Goal: Task Accomplishment & Management: Complete application form

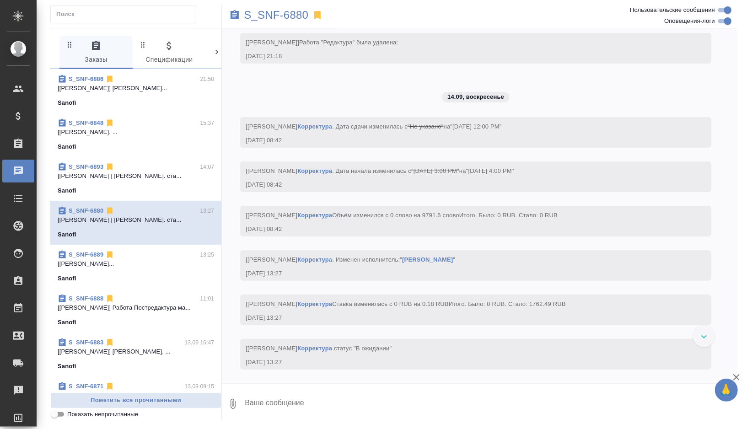
scroll to position [4701, 0]
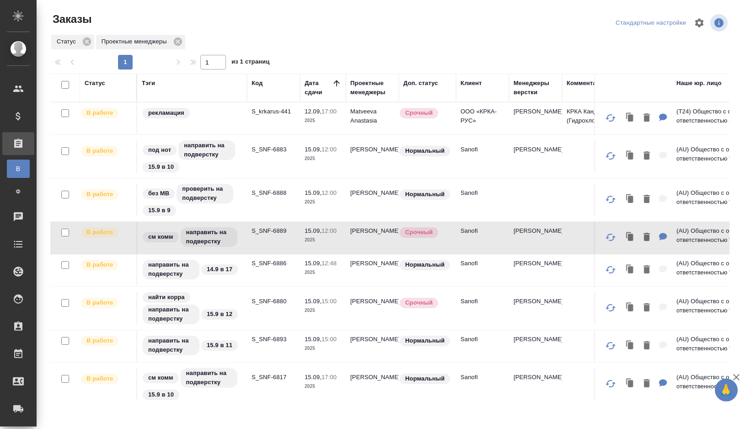
click at [256, 270] on td "S_SNF-6886" at bounding box center [273, 270] width 53 height 32
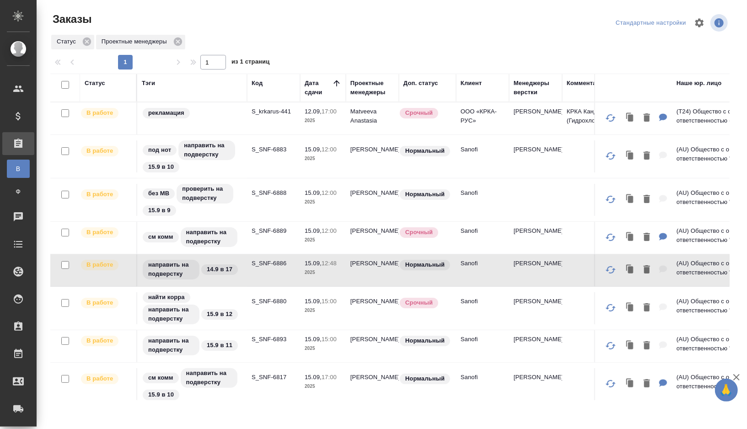
click at [256, 270] on td "S_SNF-6886" at bounding box center [273, 270] width 53 height 32
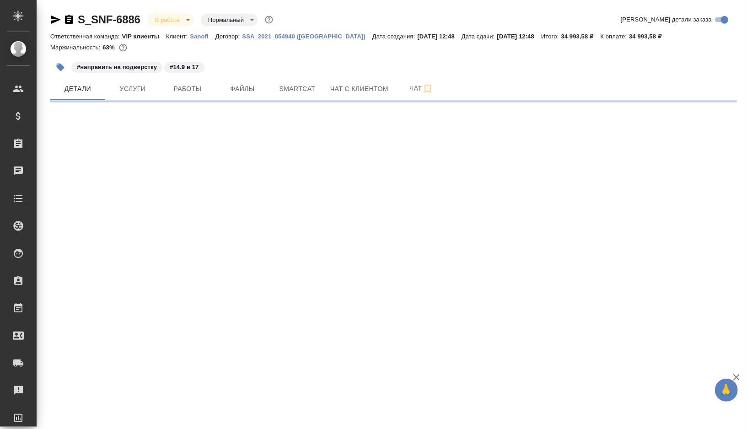
select select "RU"
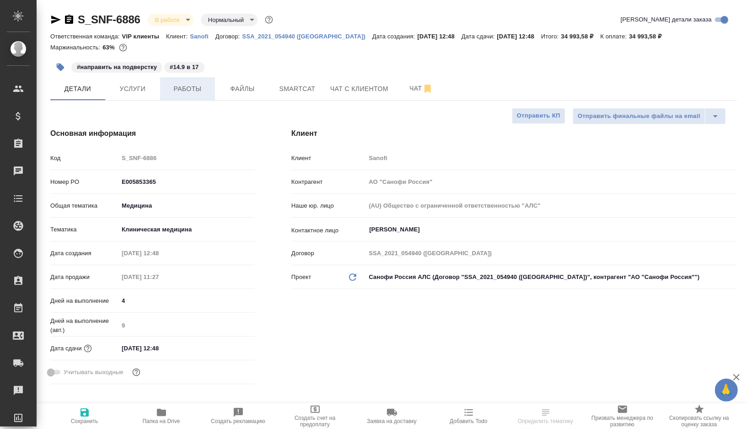
click at [183, 87] on span "Работы" at bounding box center [188, 88] width 44 height 11
type textarea "x"
type input "Горшкова Валентина"
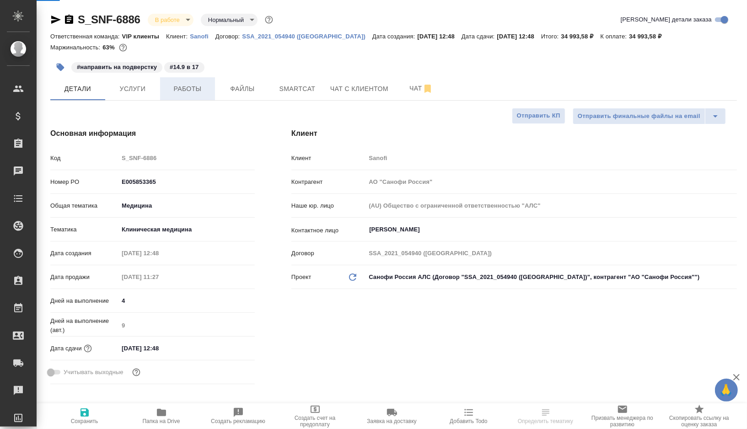
type input "Комаров Роман"
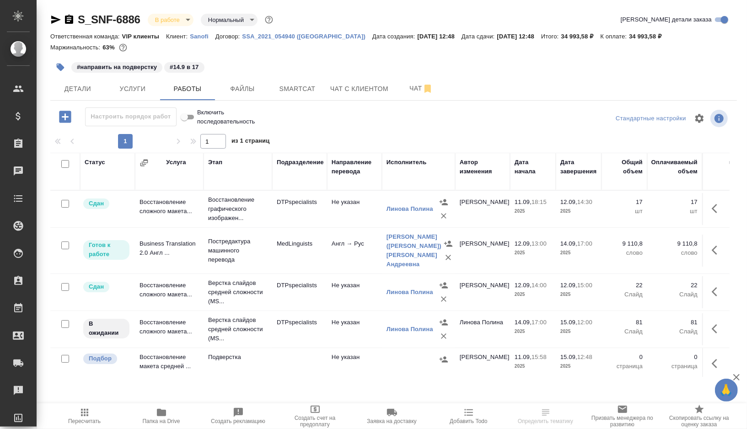
click at [295, 258] on td "MedLinguists" at bounding box center [299, 251] width 55 height 32
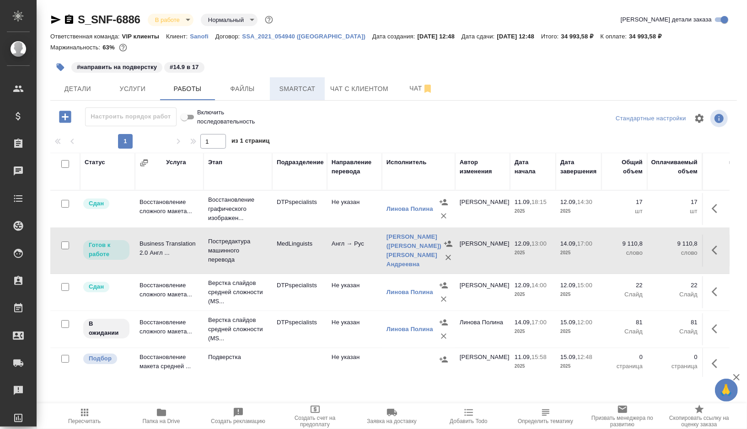
click at [302, 88] on span "Smartcat" at bounding box center [297, 88] width 44 height 11
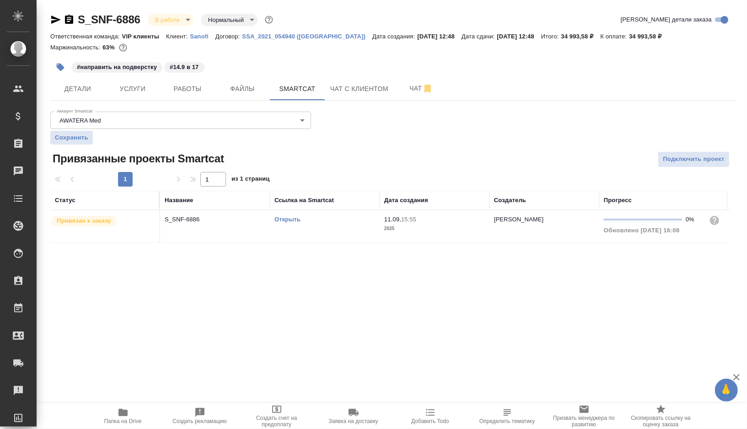
click at [283, 219] on link "Открыть" at bounding box center [288, 219] width 26 height 7
click at [184, 90] on span "Работы" at bounding box center [188, 88] width 44 height 11
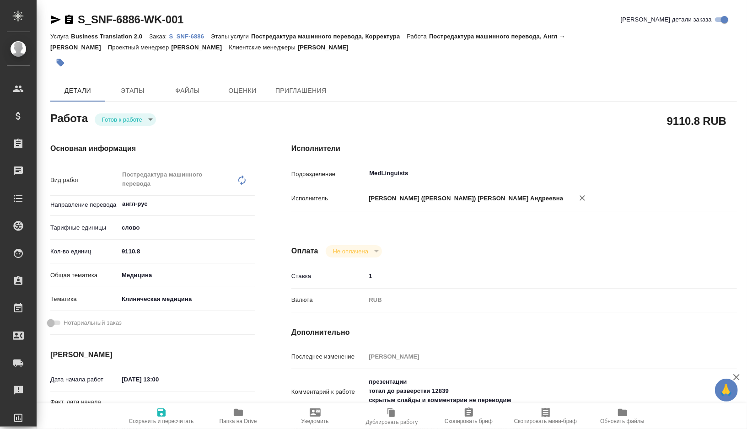
type textarea "x"
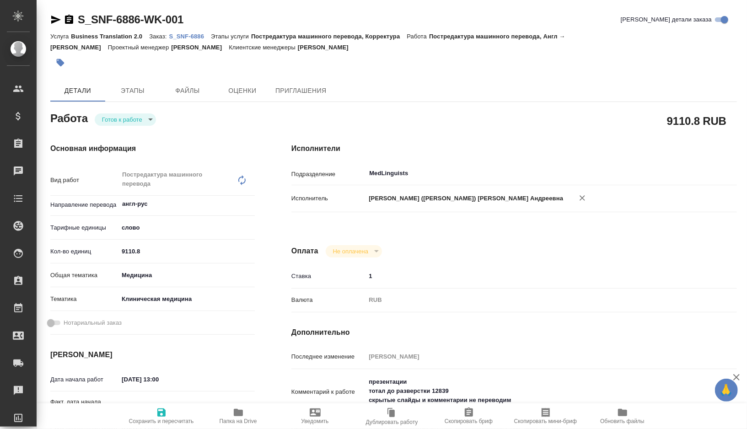
type textarea "x"
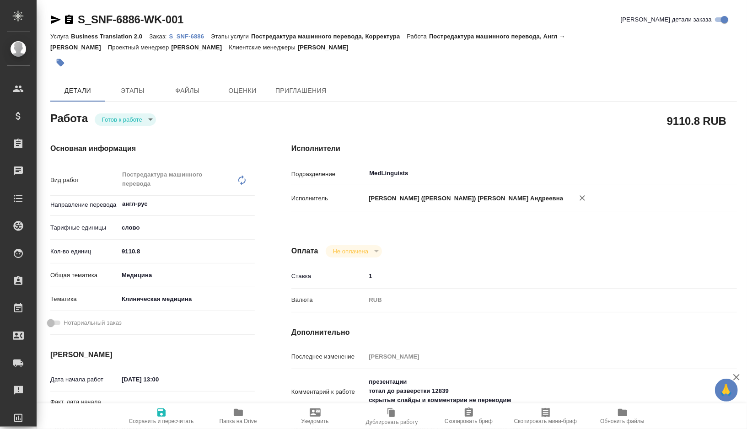
type textarea "x"
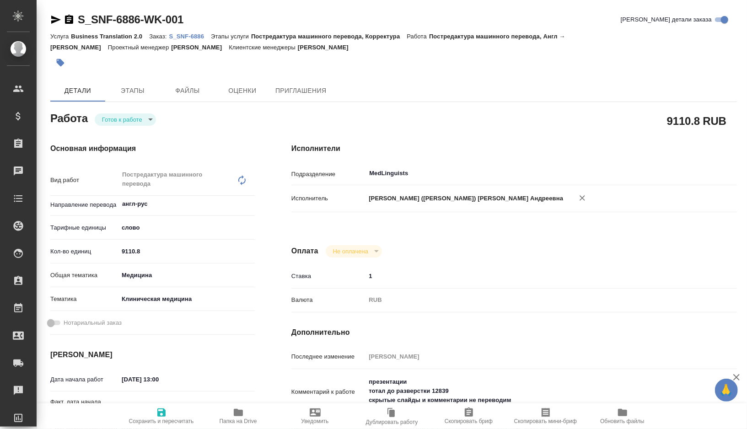
type textarea "x"
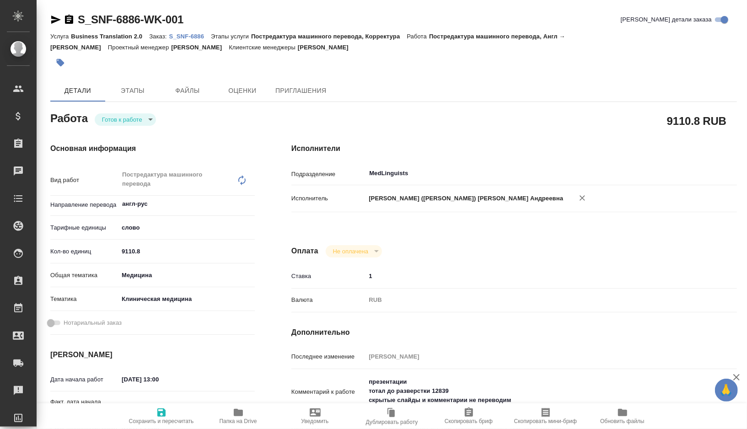
click at [233, 416] on icon "button" at bounding box center [238, 412] width 11 height 11
type textarea "x"
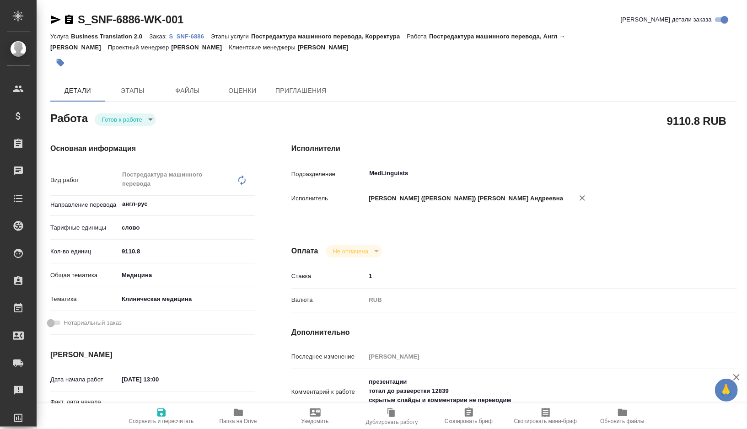
type textarea "x"
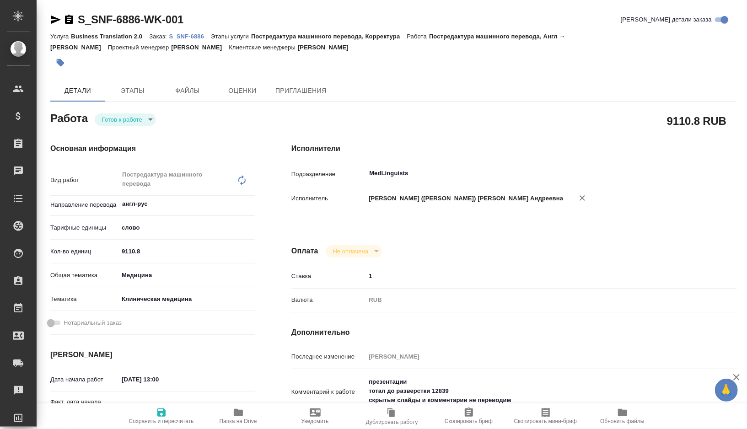
type textarea "x"
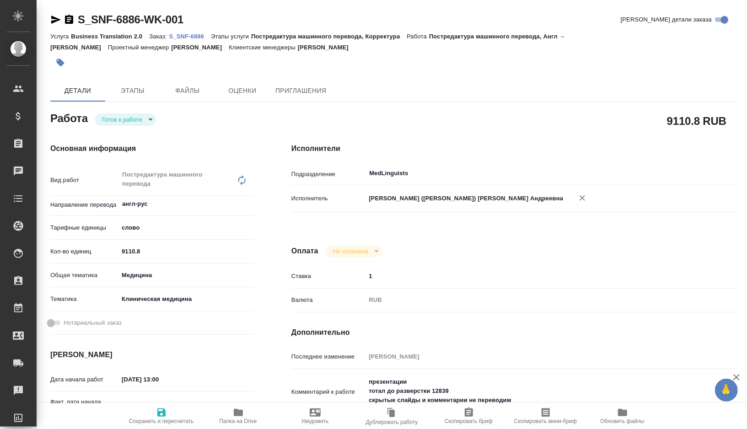
type textarea "x"
click at [52, 19] on icon "button" at bounding box center [55, 19] width 11 height 11
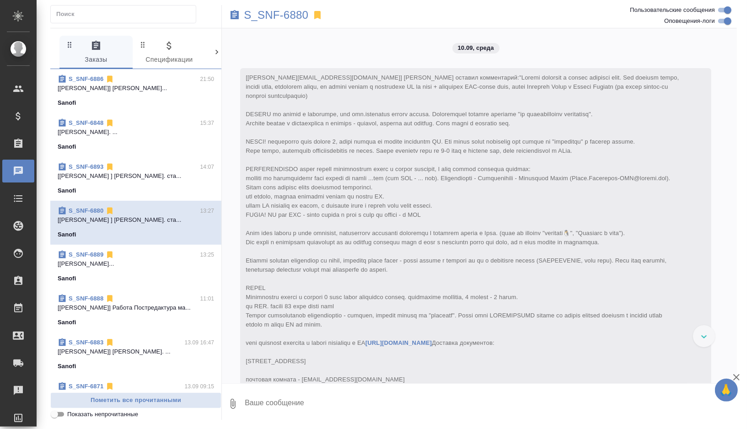
scroll to position [4701, 0]
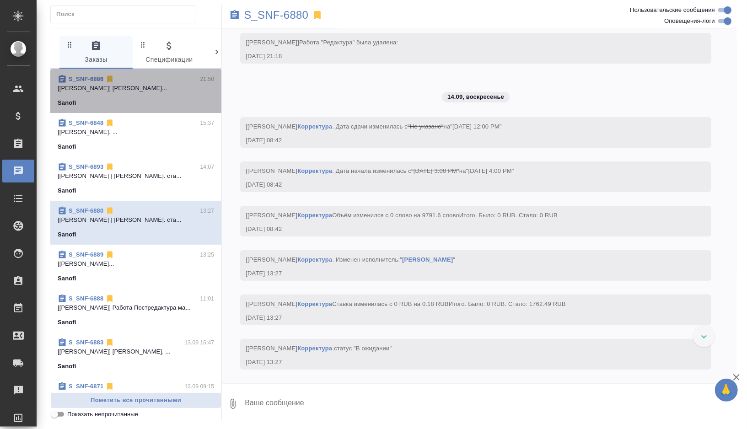
click at [157, 105] on div "Sanofi" at bounding box center [136, 102] width 156 height 9
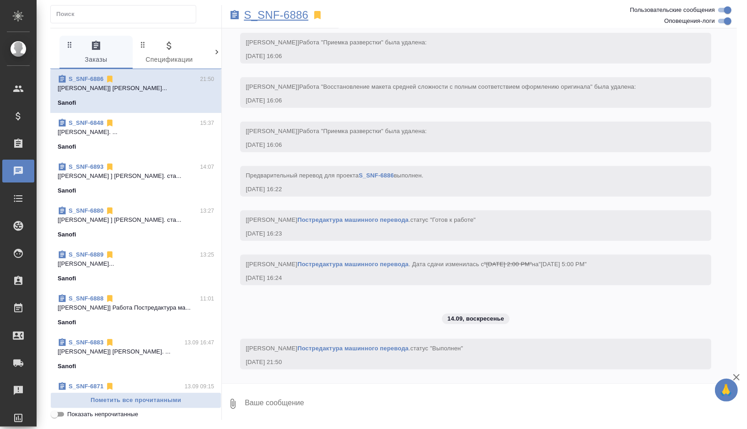
scroll to position [5297, 0]
click at [290, 12] on p "S_SNF-6886" at bounding box center [276, 15] width 65 height 9
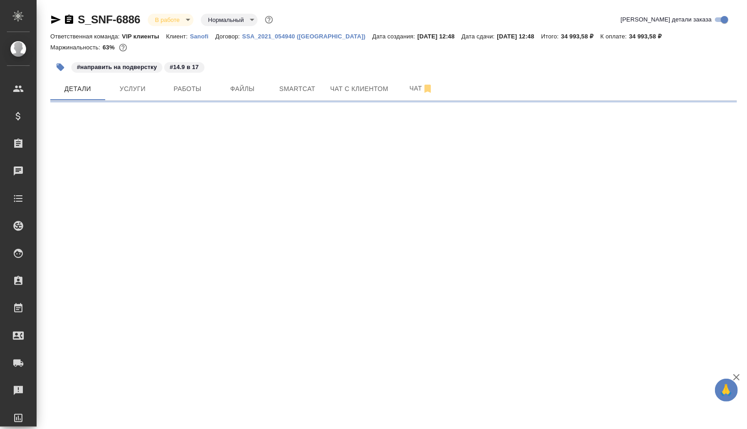
select select "RU"
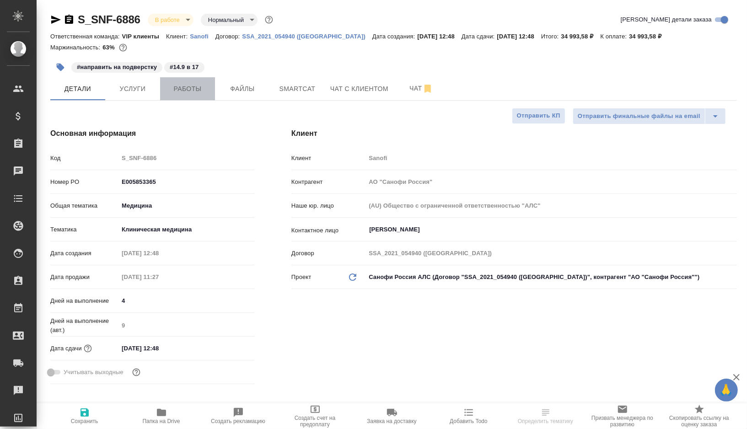
click at [189, 86] on span "Работы" at bounding box center [188, 88] width 44 height 11
type textarea "x"
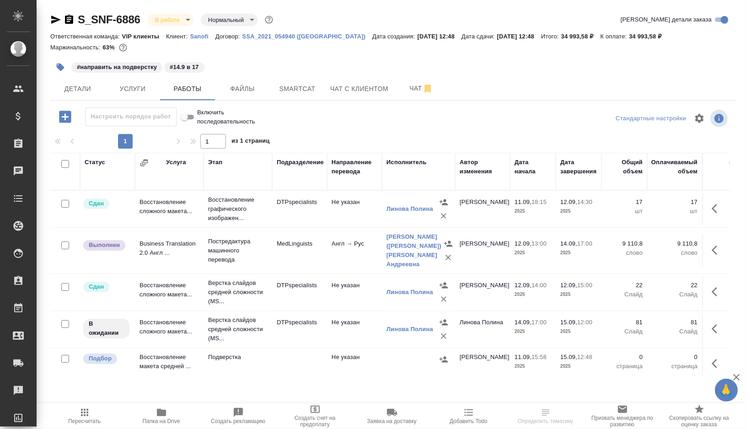
click at [361, 260] on td "Англ → Рус" at bounding box center [354, 251] width 55 height 32
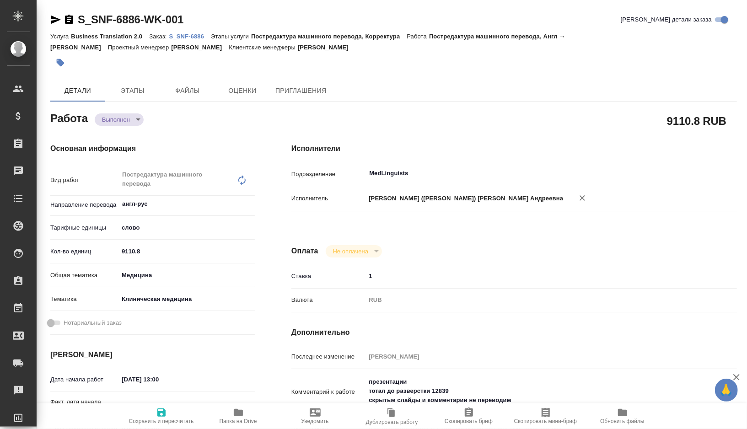
type textarea "x"
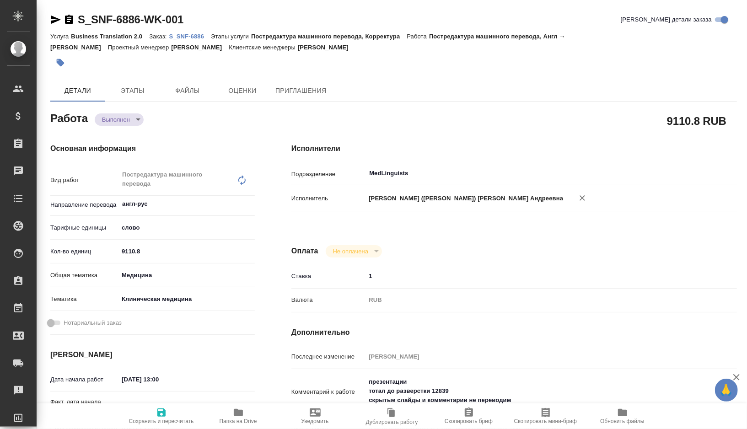
type textarea "x"
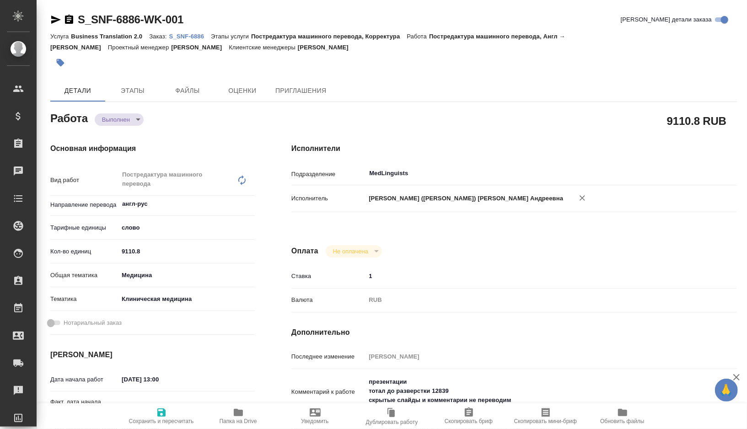
type textarea "x"
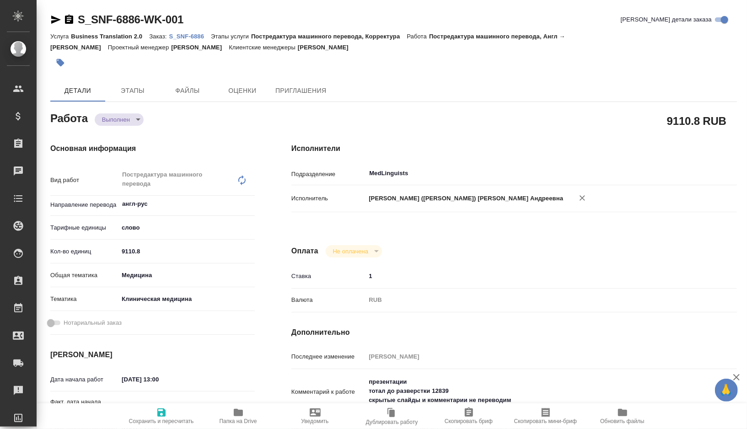
click at [232, 421] on span "Папка на Drive" at bounding box center [239, 421] width 38 height 6
type textarea "x"
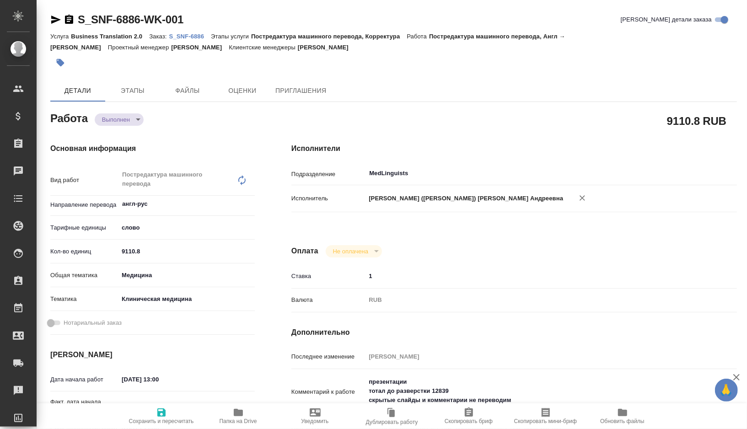
type textarea "x"
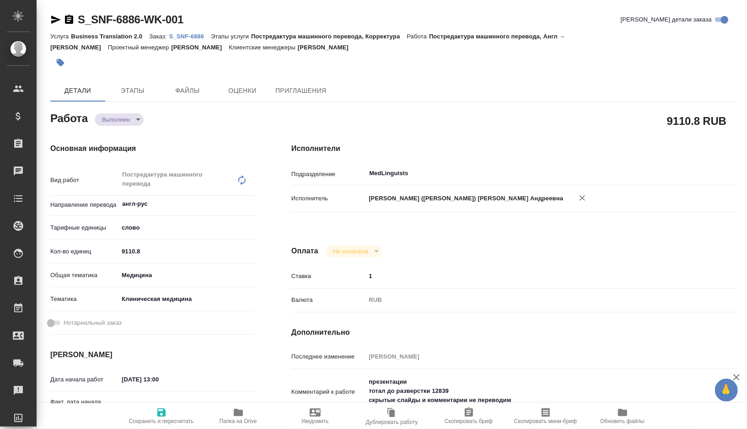
type textarea "x"
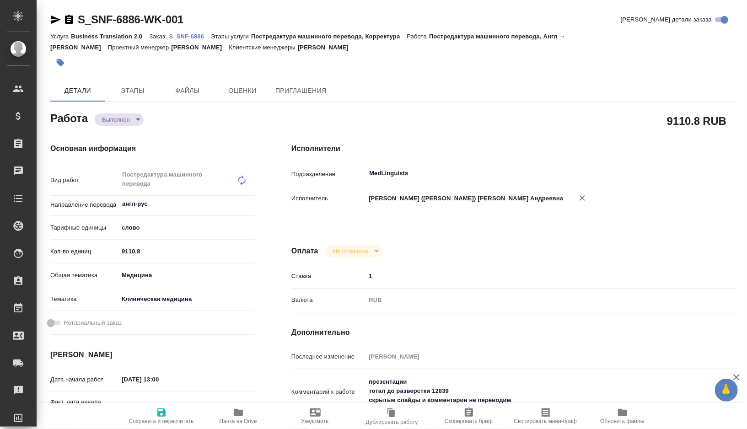
type textarea "x"
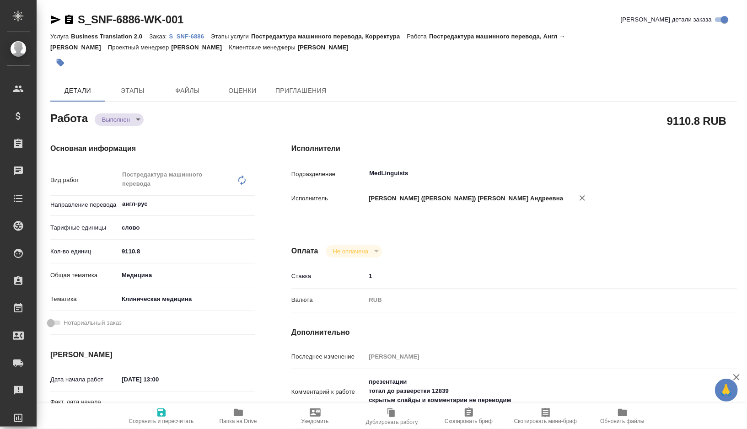
type textarea "x"
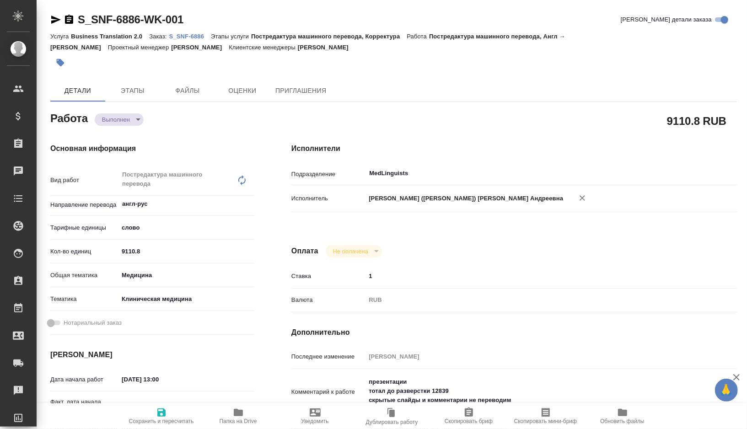
type textarea "x"
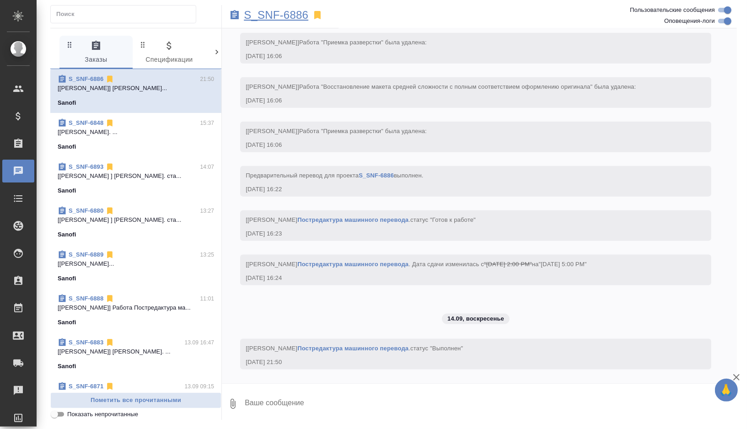
scroll to position [5297, 0]
click at [274, 18] on p "S_SNF-6886" at bounding box center [276, 15] width 65 height 9
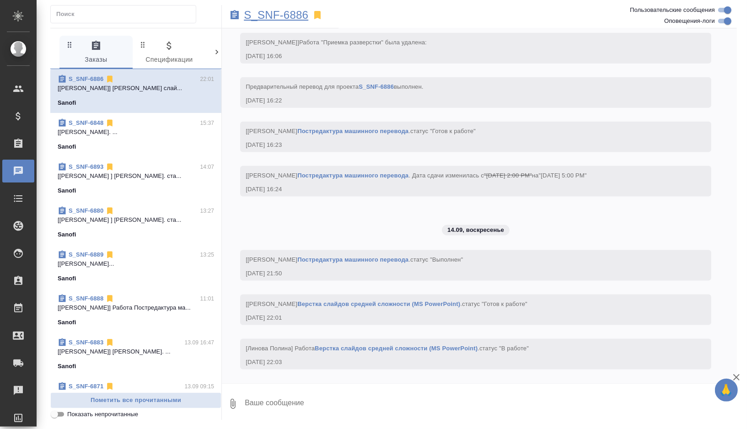
scroll to position [5433, 0]
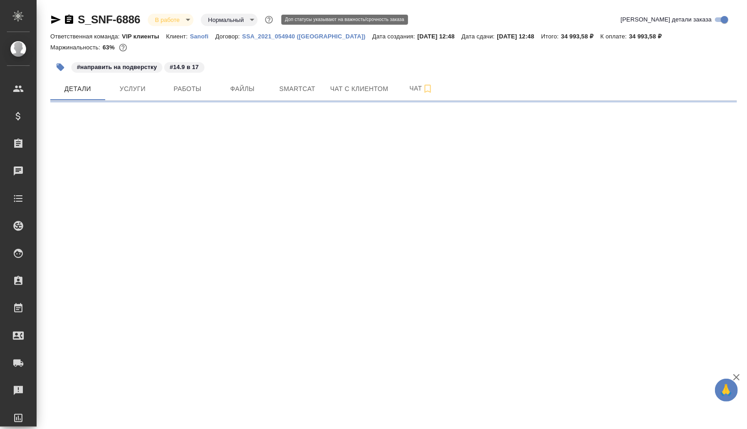
select select "RU"
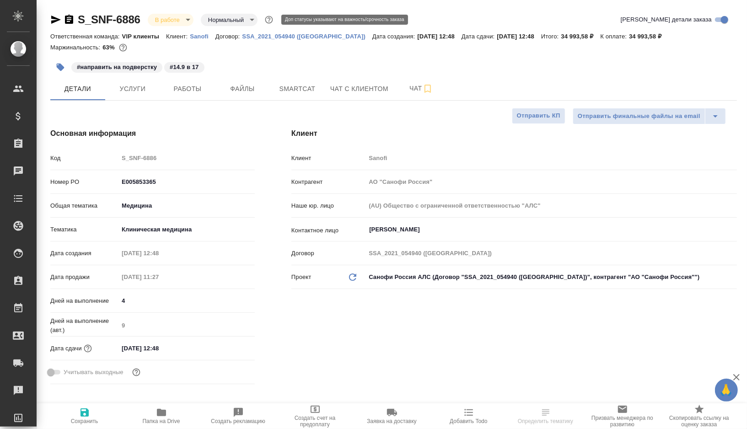
type textarea "x"
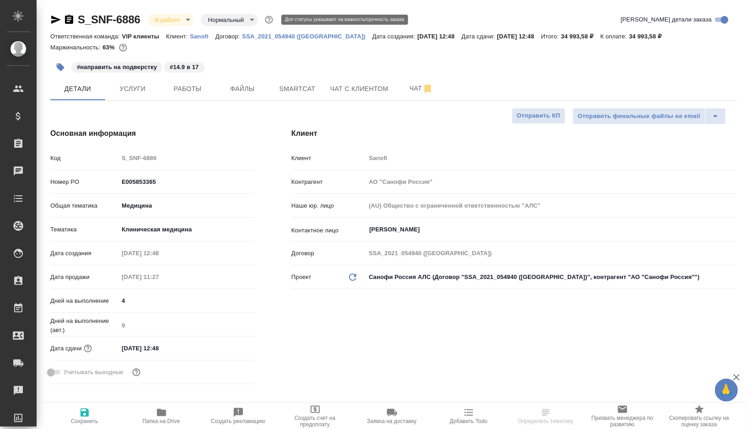
type textarea "x"
click at [194, 92] on span "Работы" at bounding box center [188, 88] width 44 height 11
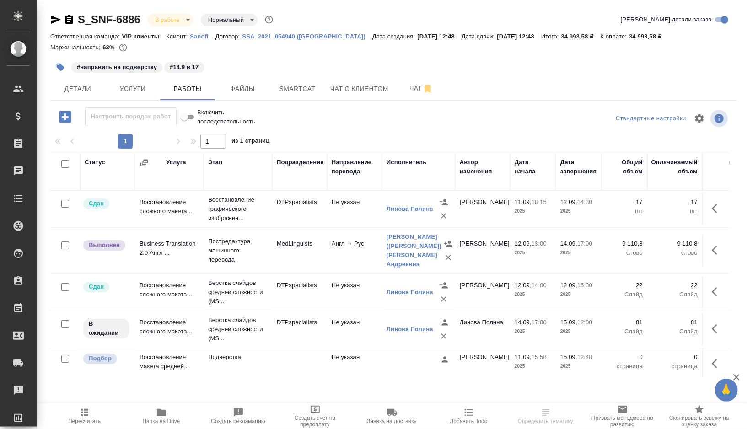
click at [289, 333] on td "DTPspecialists" at bounding box center [299, 329] width 55 height 32
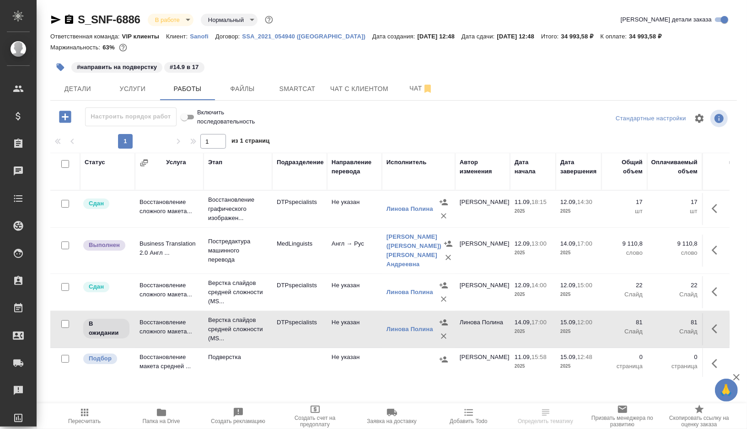
click at [289, 333] on td "DTPspecialists" at bounding box center [299, 329] width 55 height 32
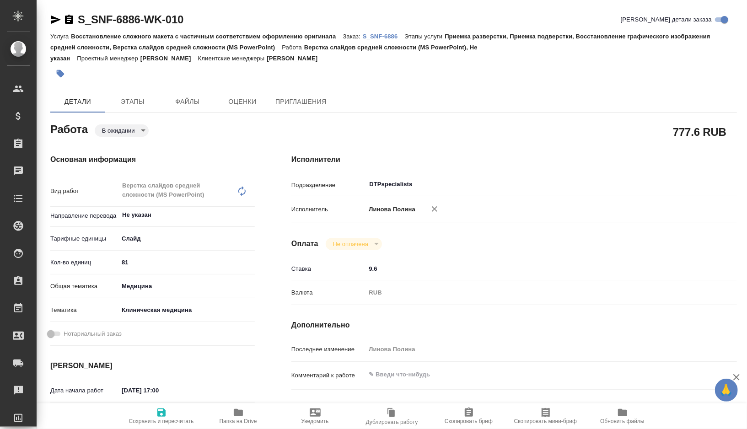
type textarea "x"
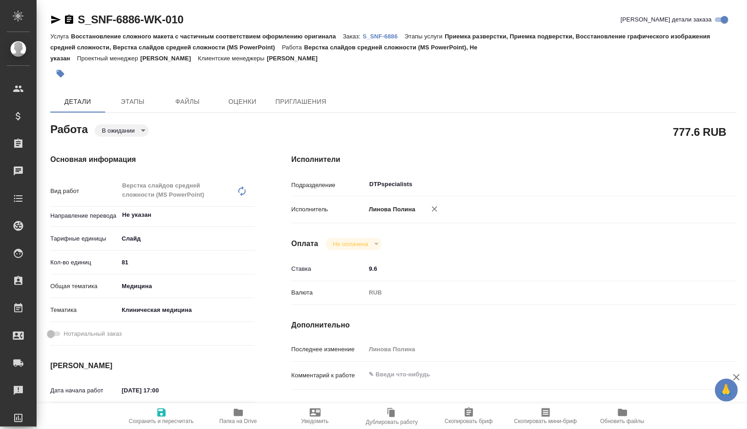
type textarea "x"
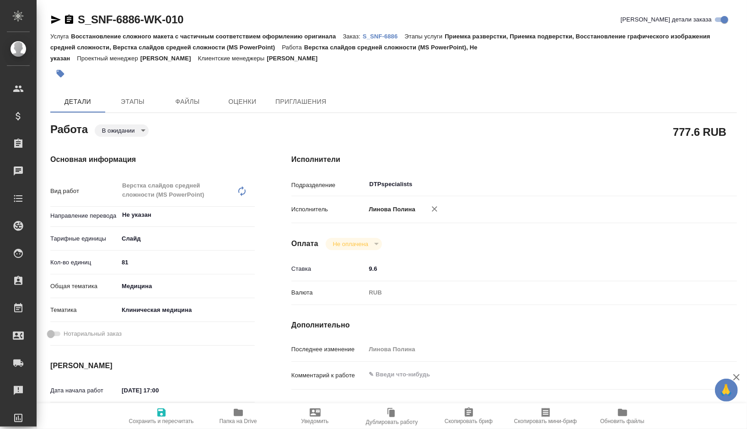
type textarea "x"
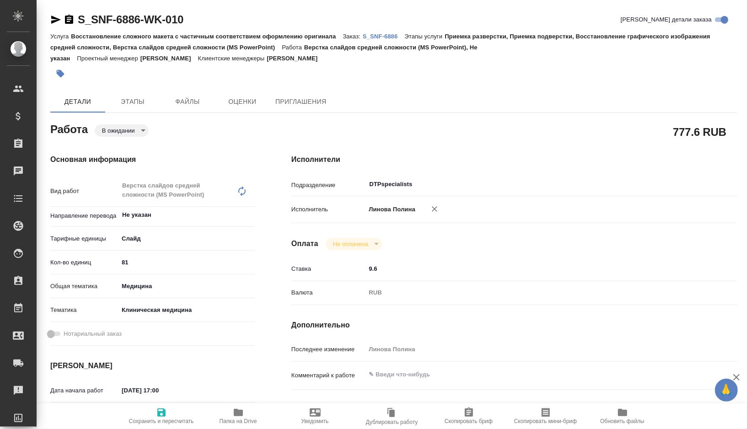
type textarea "x"
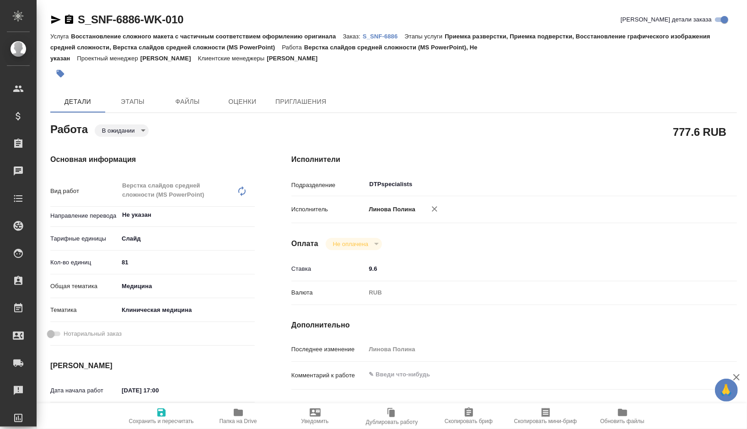
click at [233, 411] on icon "button" at bounding box center [238, 412] width 11 height 11
type textarea "x"
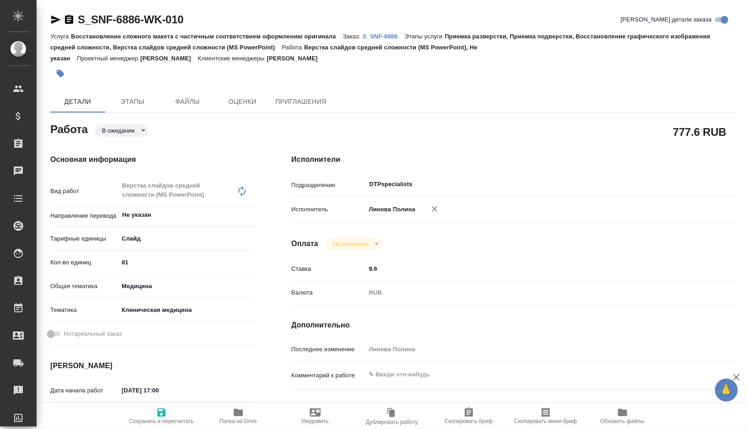
type textarea "x"
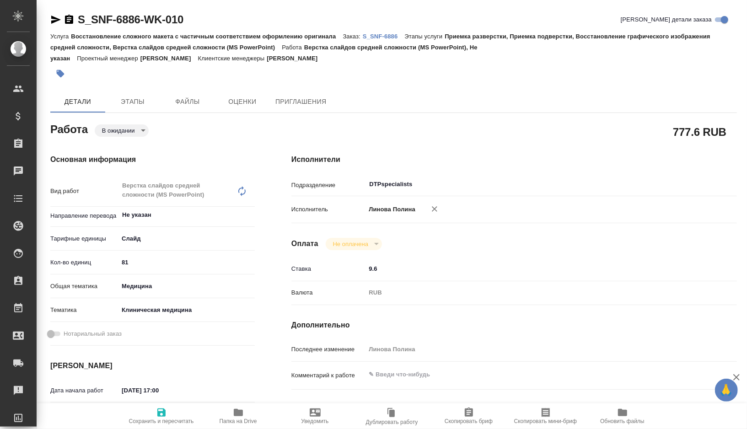
type textarea "x"
click at [135, 133] on body "🙏 .cls-1 fill:#fff; AWATERA Gorshkova Valentina Клиенты Спецификации Заказы 0 Ч…" at bounding box center [373, 214] width 747 height 429
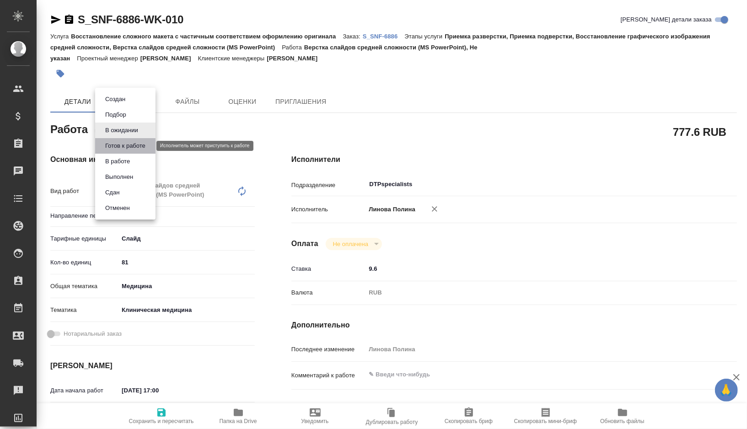
click at [116, 150] on button "Готов к работе" at bounding box center [125, 146] width 46 height 10
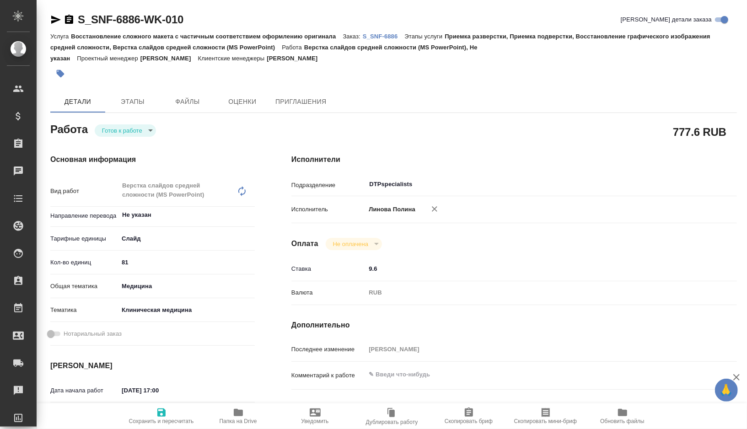
type textarea "x"
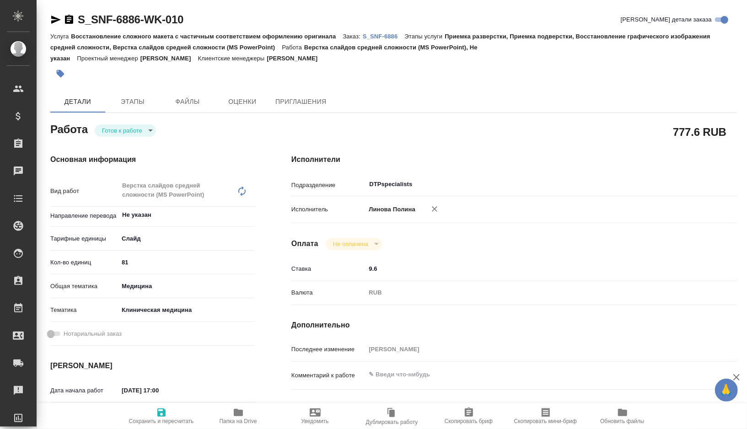
type textarea "x"
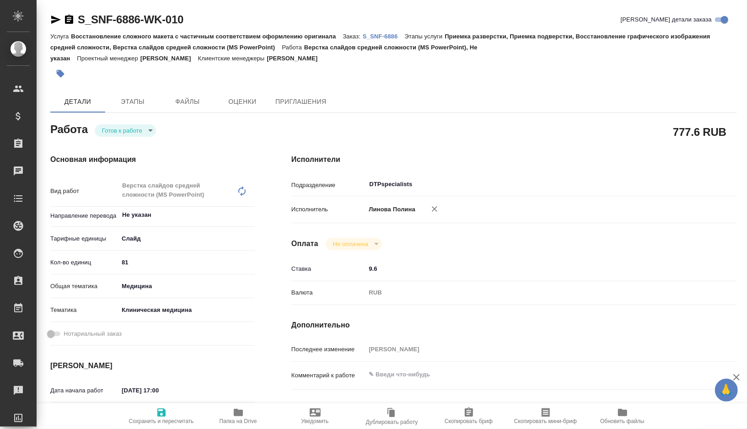
type textarea "x"
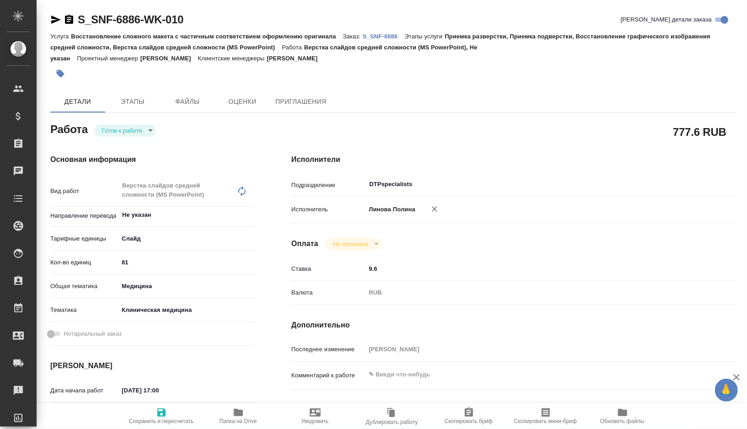
type textarea "x"
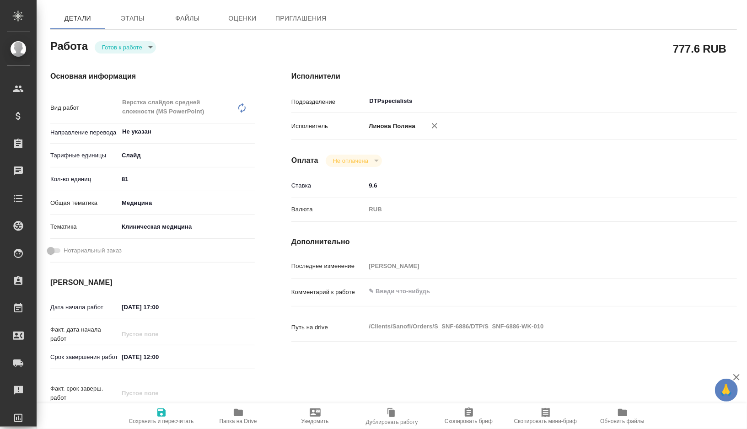
scroll to position [85, 0]
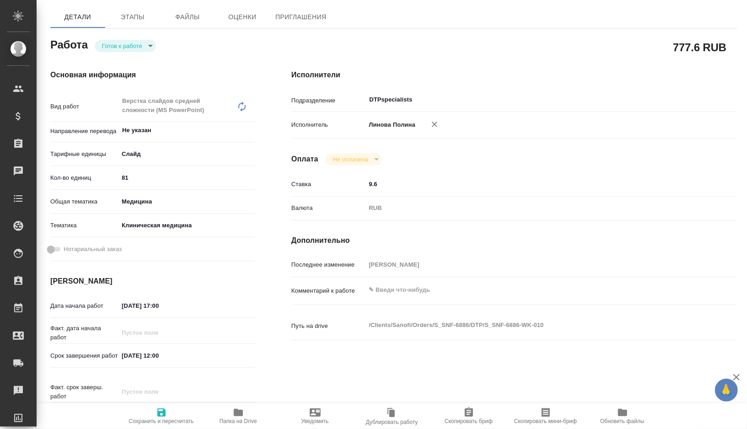
click at [238, 418] on span "Папка на Drive" at bounding box center [239, 421] width 38 height 6
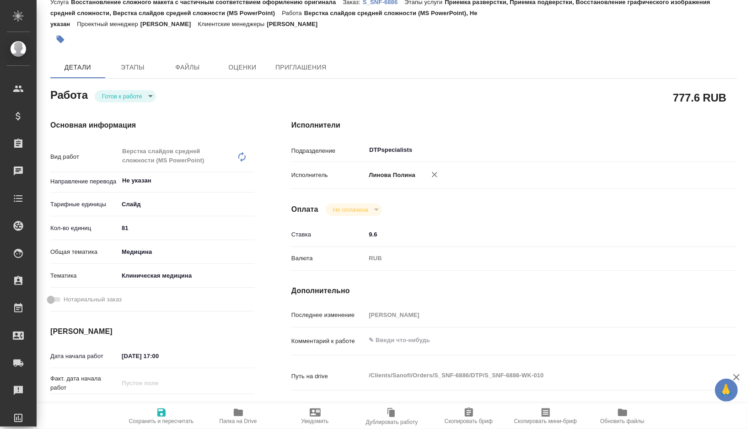
scroll to position [0, 0]
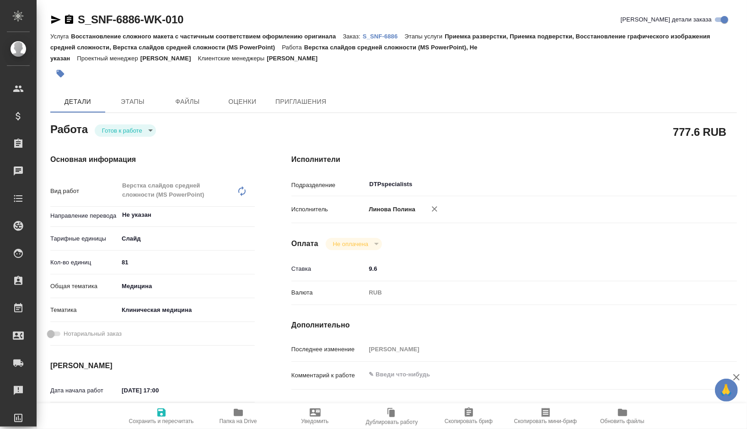
click at [54, 16] on icon "button" at bounding box center [56, 20] width 10 height 8
